Goal: Find specific fact: Find contact information

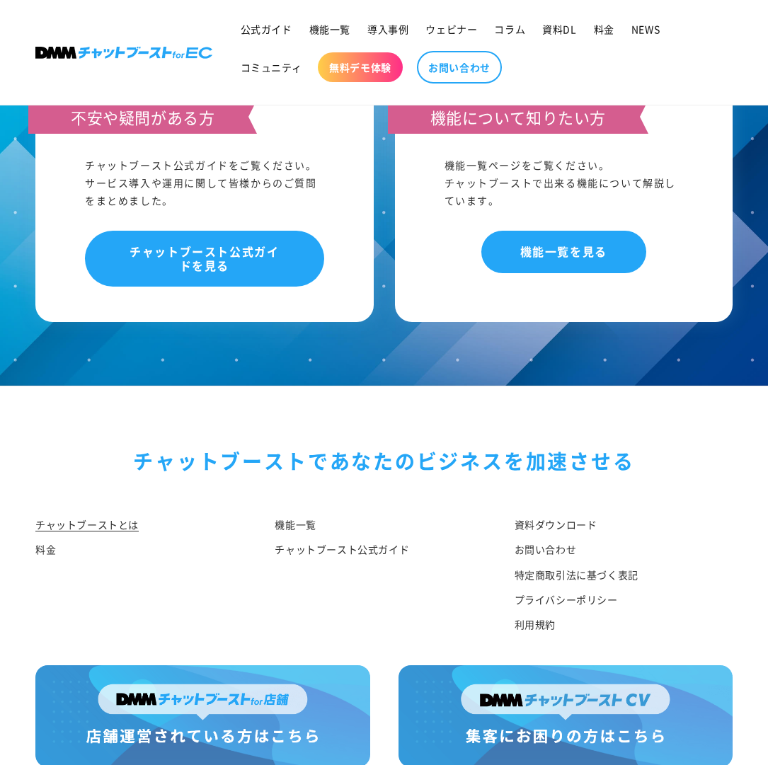
scroll to position [7005, 0]
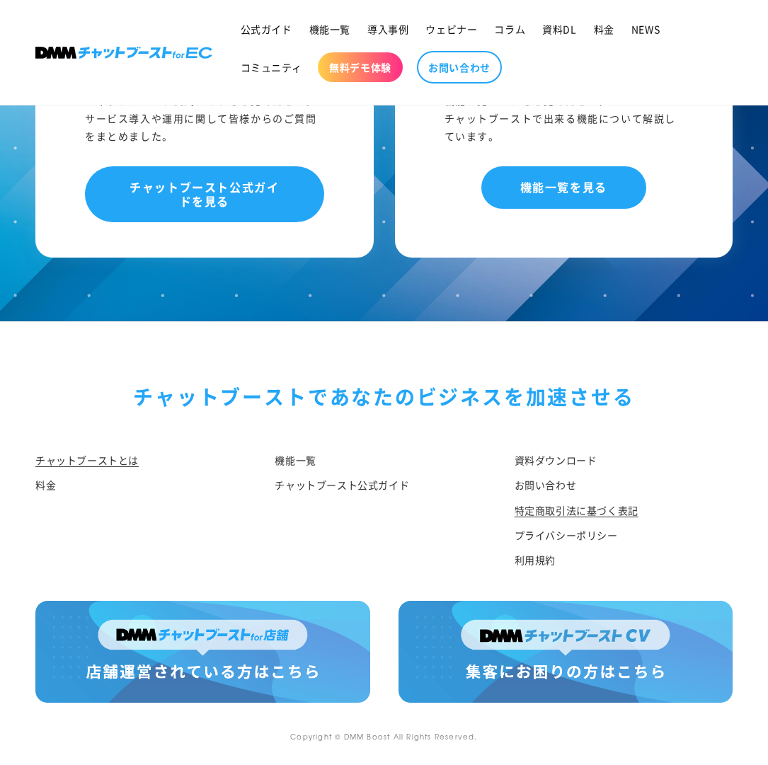
click at [538, 507] on link "特定商取引法に基づく表記" at bounding box center [576, 510] width 124 height 25
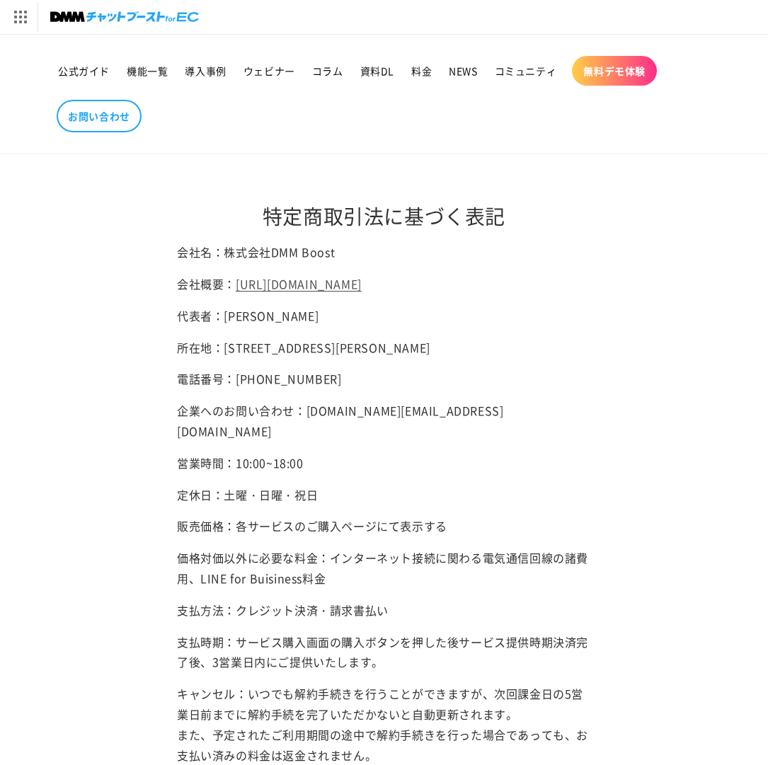
copy p "[PERSON_NAME][STREET_ADDRESS]"
drag, startPoint x: 302, startPoint y: 367, endPoint x: 369, endPoint y: 379, distance: 68.4
click at [369, 358] on p "所在地：[STREET_ADDRESS][PERSON_NAME]" at bounding box center [384, 347] width 414 height 21
